Goal: Information Seeking & Learning: Learn about a topic

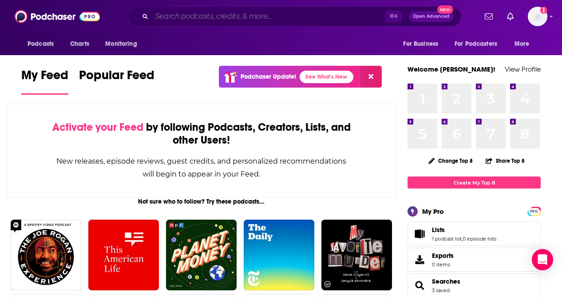
click at [211, 13] on input "Search podcasts, credits, & more..." at bounding box center [269, 16] width 234 height 14
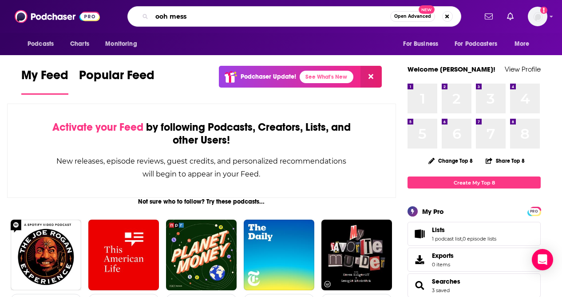
drag, startPoint x: 170, startPoint y: 18, endPoint x: 132, endPoint y: 17, distance: 37.3
click at [132, 18] on div "ooh mess Open Advanced New" at bounding box center [294, 16] width 334 height 20
click at [198, 12] on input "mess" at bounding box center [271, 16] width 239 height 14
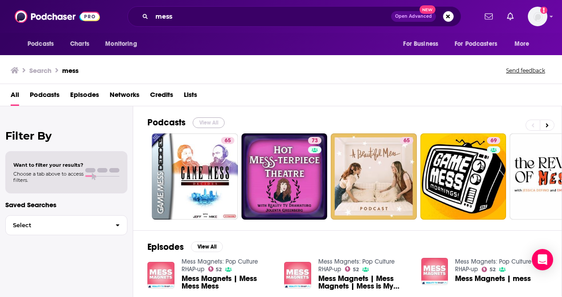
click at [217, 122] on button "View All" at bounding box center [209, 122] width 32 height 11
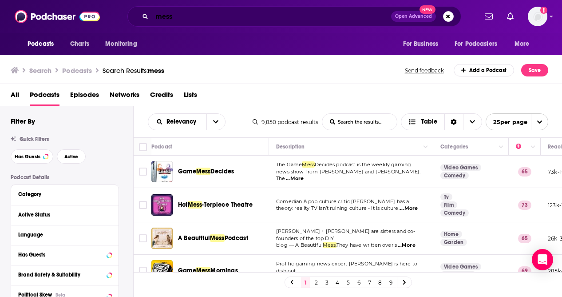
click at [198, 13] on input "mess" at bounding box center [271, 16] width 239 height 14
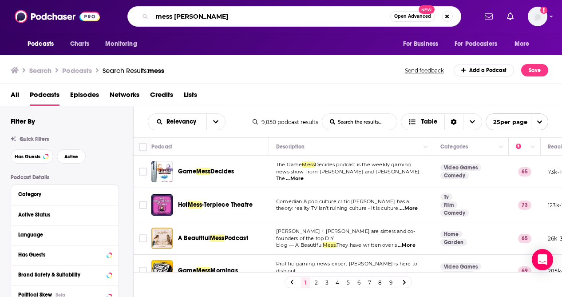
type input "mess [PERSON_NAME]"
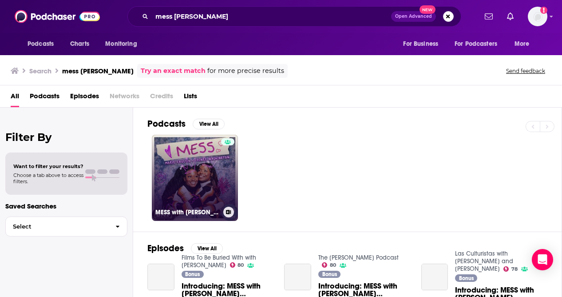
click at [200, 179] on link "MESS with [PERSON_NAME][US_STATE] & [PERSON_NAME]" at bounding box center [195, 178] width 86 height 86
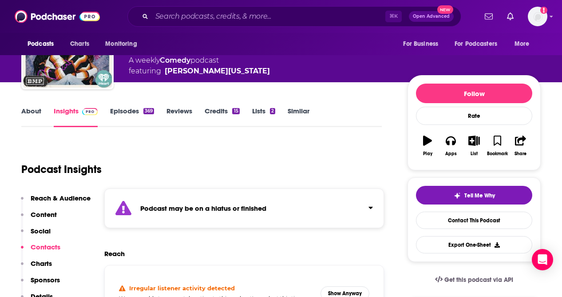
scroll to position [85, 0]
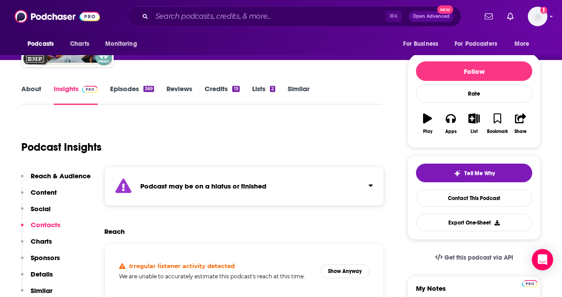
click at [370, 185] on icon "Click to expand status details" at bounding box center [371, 185] width 4 height 2
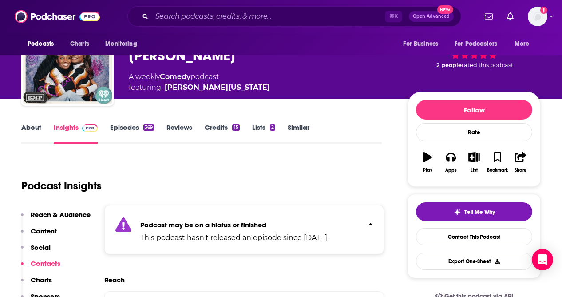
scroll to position [99, 0]
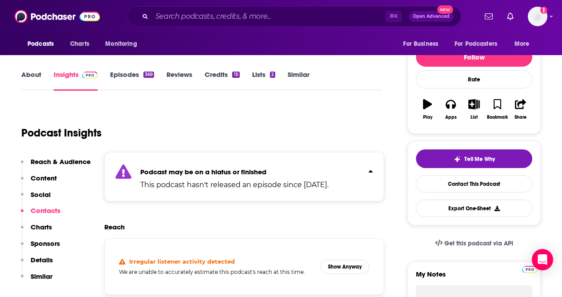
click at [72, 161] on p "Reach & Audience" at bounding box center [61, 161] width 60 height 8
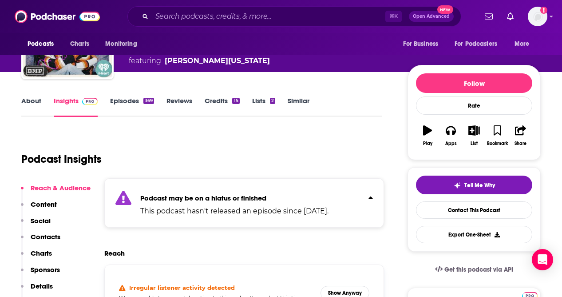
scroll to position [0, 0]
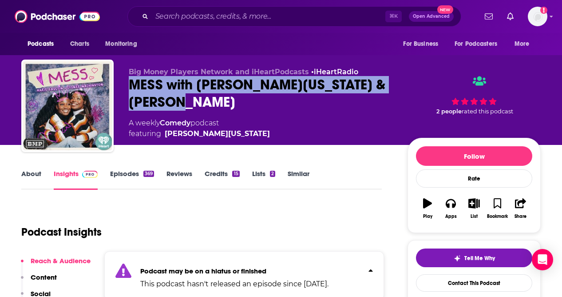
drag, startPoint x: 178, startPoint y: 102, endPoint x: 131, endPoint y: 87, distance: 48.7
click at [131, 87] on div "MESS with [PERSON_NAME][US_STATE] & [PERSON_NAME]" at bounding box center [261, 93] width 265 height 35
copy h2 "MESS with [PERSON_NAME][US_STATE] & [PERSON_NAME]"
